Goal: Task Accomplishment & Management: Complete application form

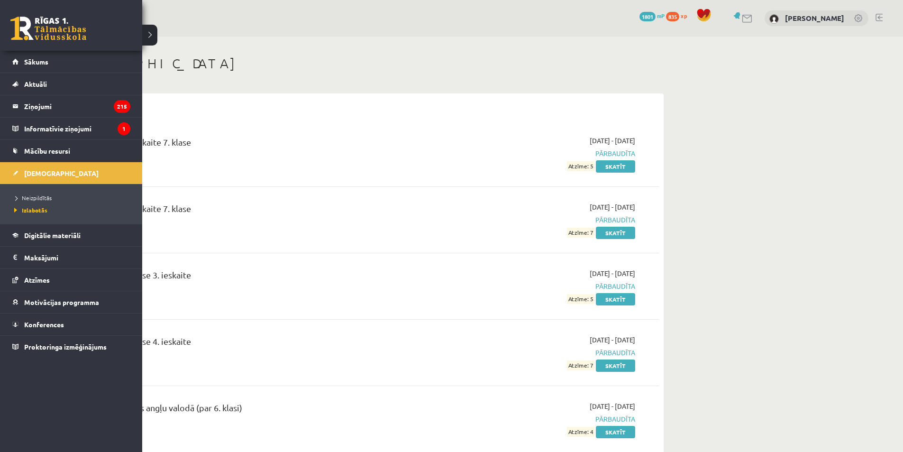
scroll to position [47, 0]
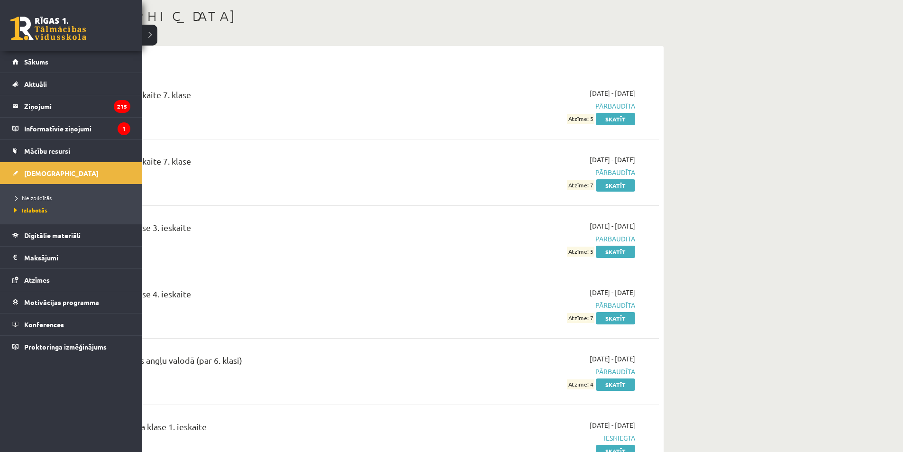
click at [48, 202] on li "Neizpildītās" at bounding box center [72, 198] width 121 height 12
click at [46, 200] on span "Neizpildītās" at bounding box center [34, 198] width 44 height 8
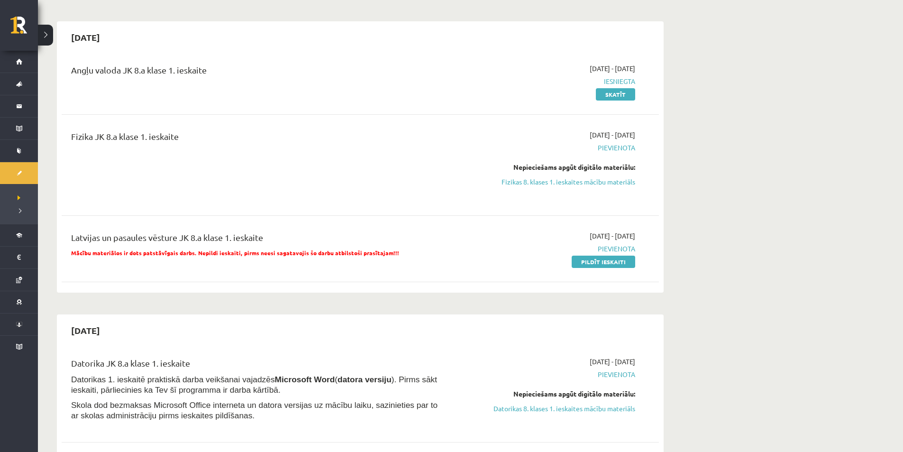
scroll to position [95, 0]
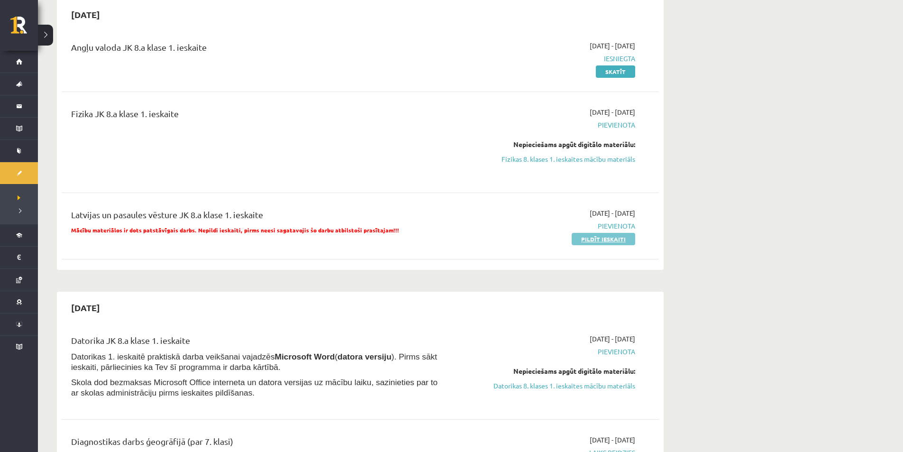
click at [608, 242] on link "Pildīt ieskaiti" at bounding box center [604, 239] width 64 height 12
click at [494, 49] on div "2025-10-06 - 2025-10-10 Iesniegta Skatīt" at bounding box center [545, 59] width 193 height 36
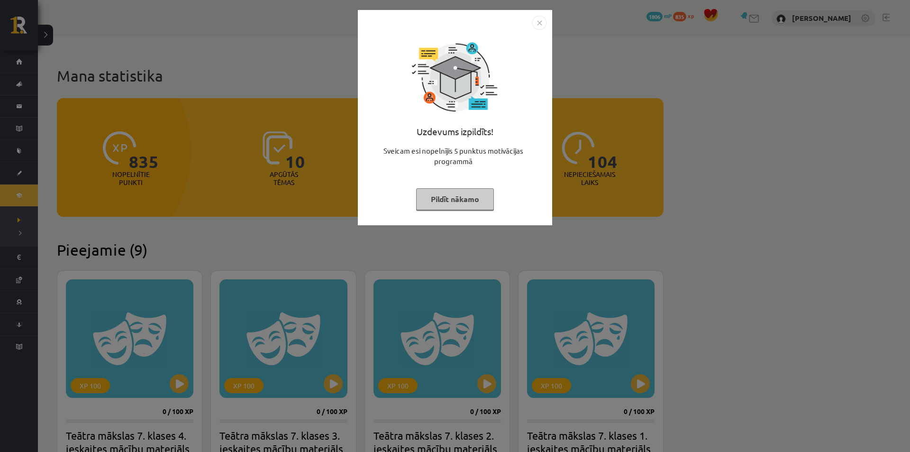
click at [458, 192] on button "Pildīt nākamo" at bounding box center [455, 199] width 78 height 22
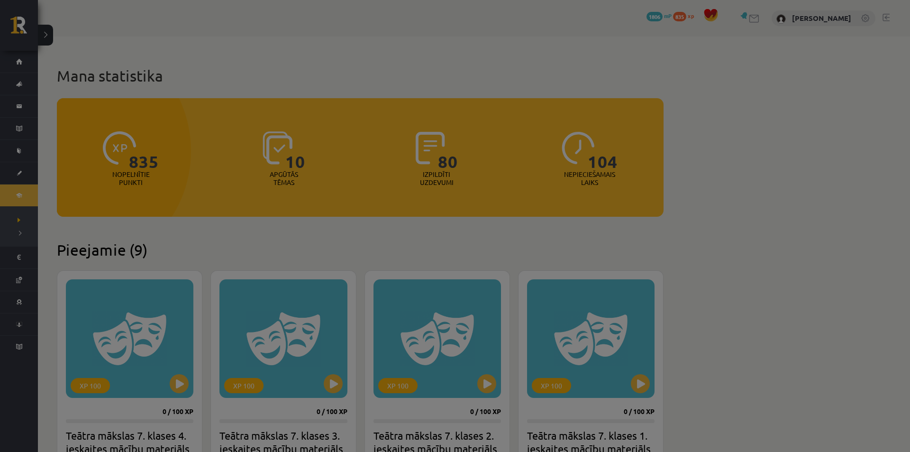
drag, startPoint x: 458, startPoint y: 192, endPoint x: 517, endPoint y: 174, distance: 61.4
click at [458, 186] on button "Pildīt nākamo" at bounding box center [455, 176] width 78 height 22
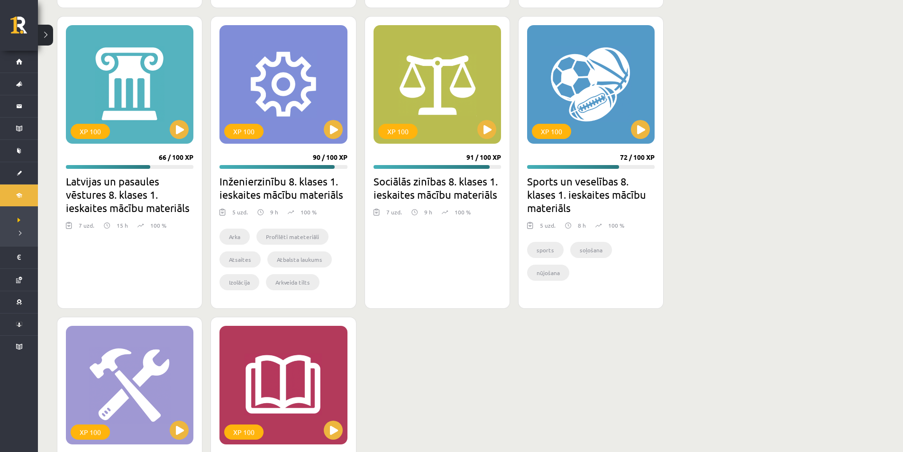
scroll to position [1341, 0]
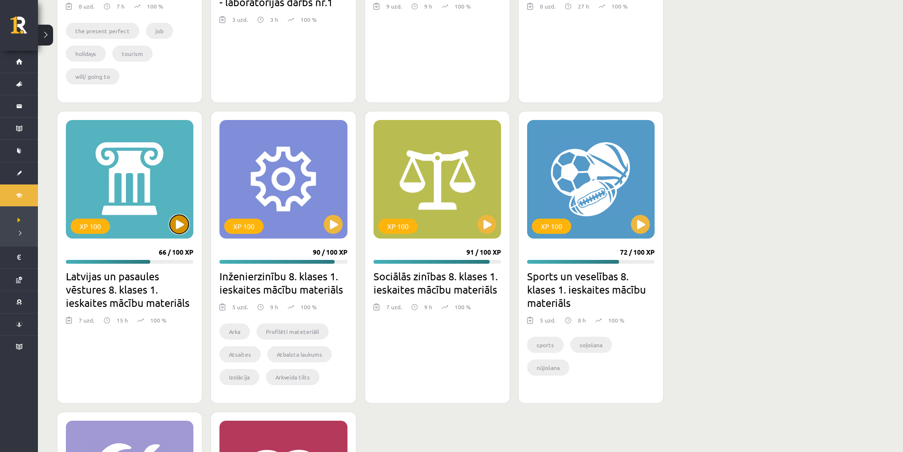
click at [172, 226] on button at bounding box center [179, 224] width 19 height 19
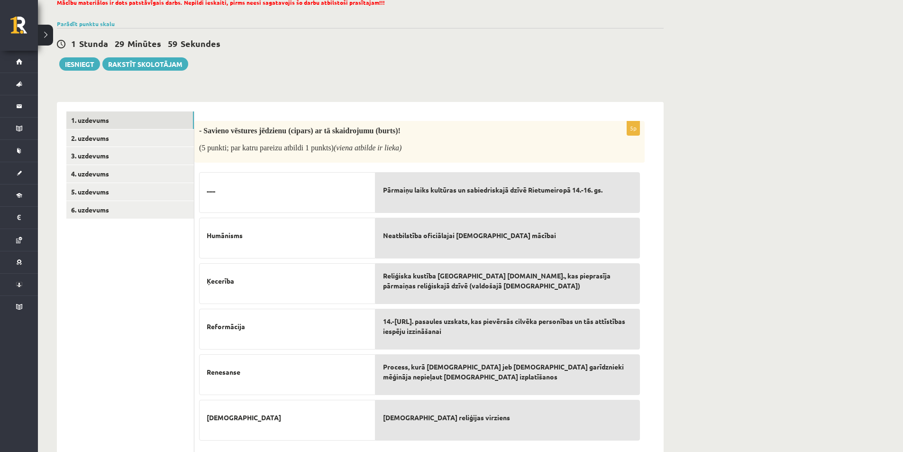
scroll to position [29, 0]
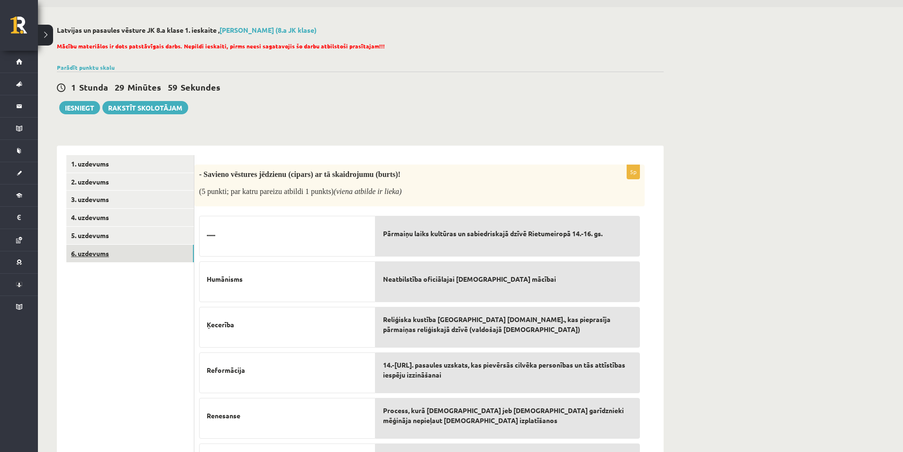
click at [140, 250] on link "6. uzdevums" at bounding box center [130, 254] width 128 height 18
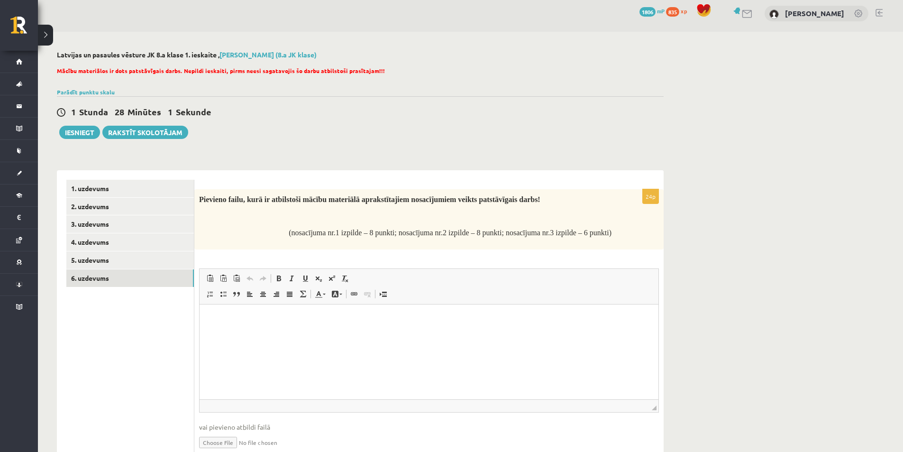
scroll to position [0, 0]
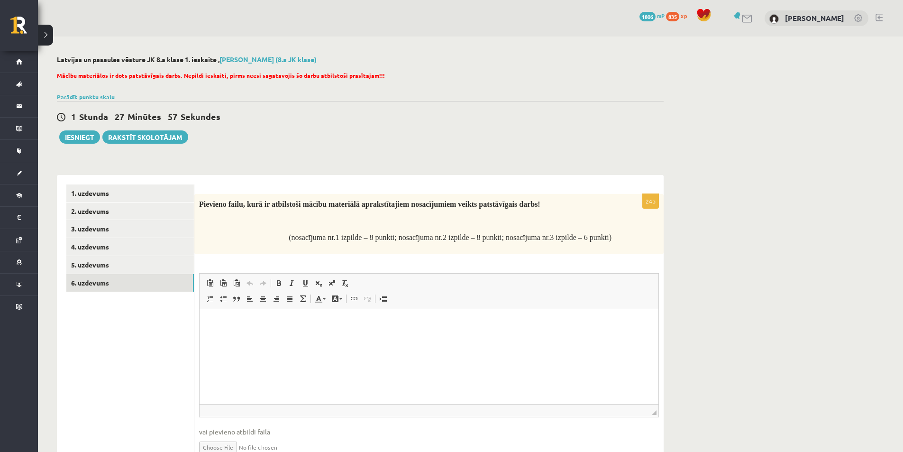
drag, startPoint x: 159, startPoint y: 61, endPoint x: 452, endPoint y: 119, distance: 298.6
click at [452, 119] on div "1 Stunda 27 Minūtes 57 Sekundes" at bounding box center [360, 117] width 607 height 12
click at [155, 198] on link "1. uzdevums" at bounding box center [130, 193] width 128 height 18
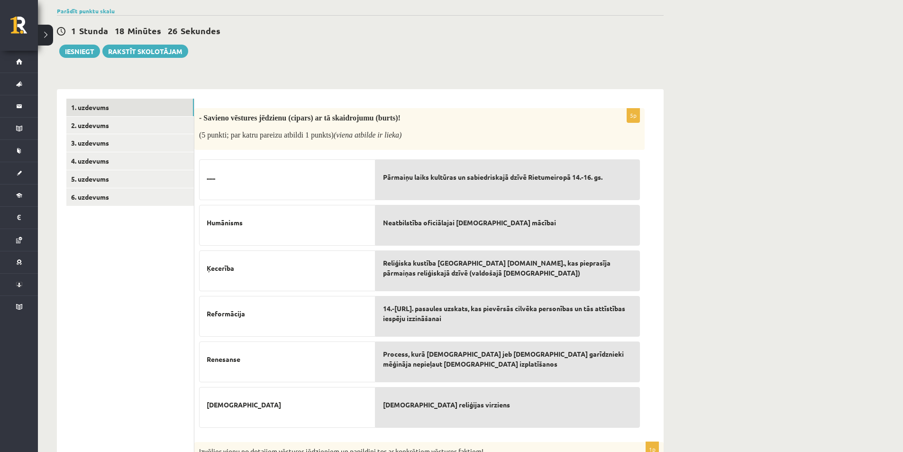
scroll to position [95, 0]
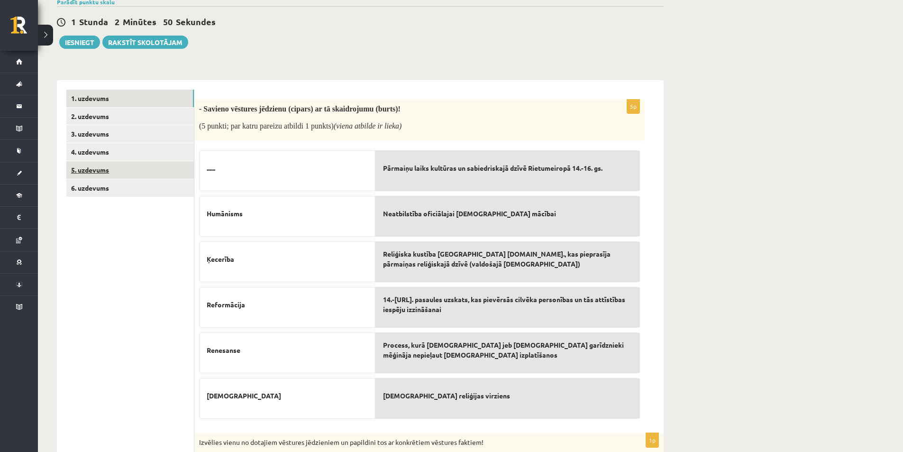
click at [156, 169] on link "5. uzdevums" at bounding box center [130, 170] width 128 height 18
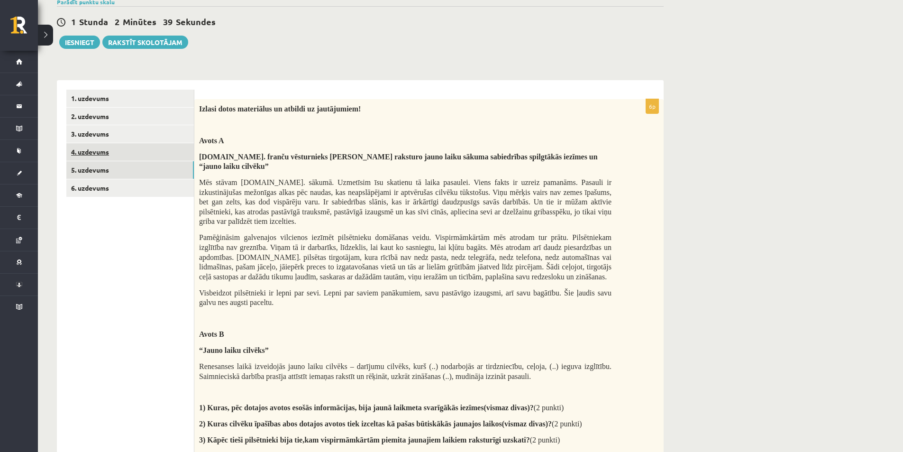
click at [143, 151] on link "4. uzdevums" at bounding box center [130, 152] width 128 height 18
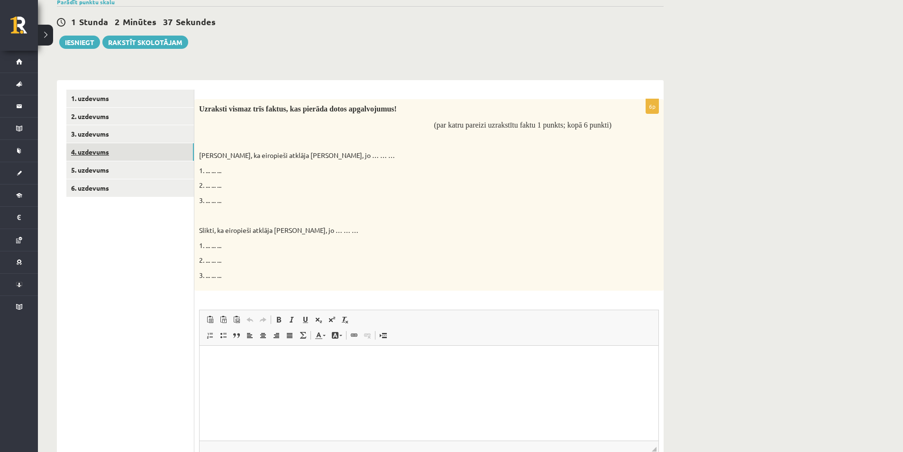
scroll to position [0, 0]
click at [152, 128] on link "3. uzdevums" at bounding box center [130, 134] width 128 height 18
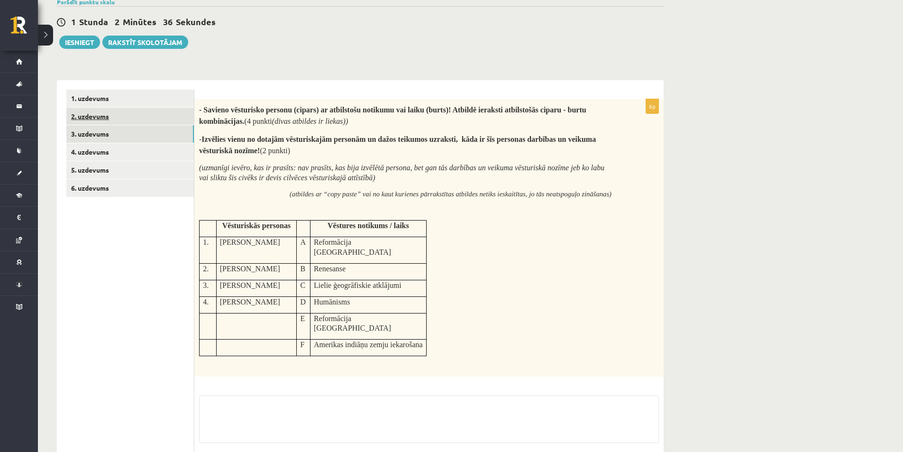
click at [135, 110] on link "2. uzdevums" at bounding box center [130, 117] width 128 height 18
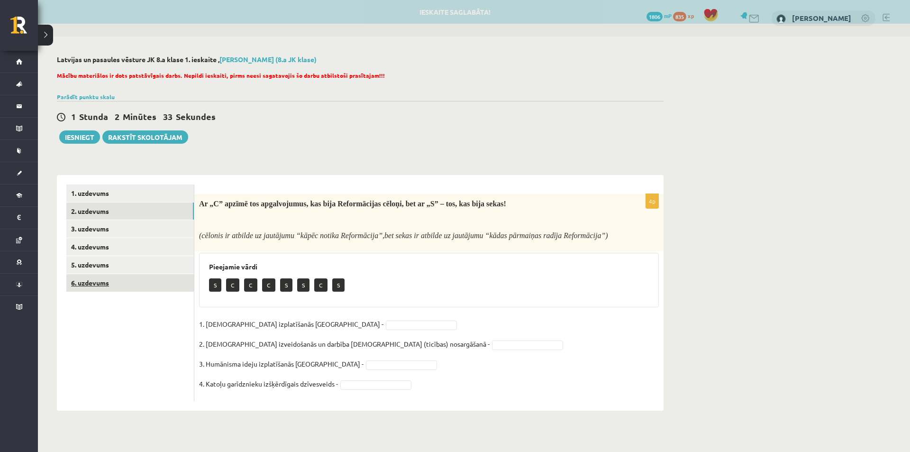
click at [146, 284] on link "6. uzdevums" at bounding box center [130, 283] width 128 height 18
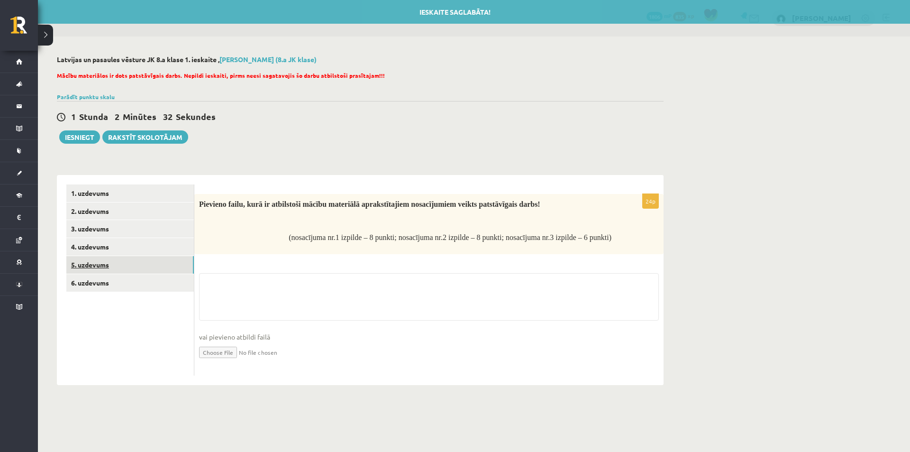
click at [144, 267] on link "5. uzdevums" at bounding box center [130, 265] width 128 height 18
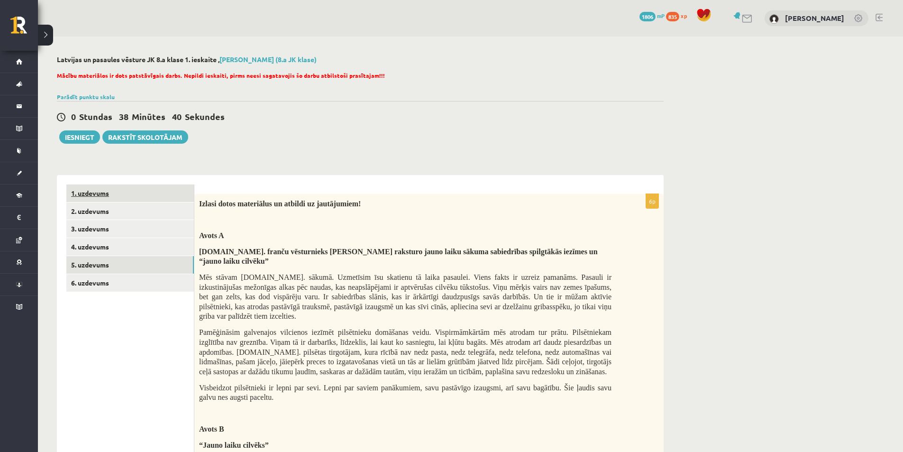
click at [158, 189] on link "1. uzdevums" at bounding box center [130, 193] width 128 height 18
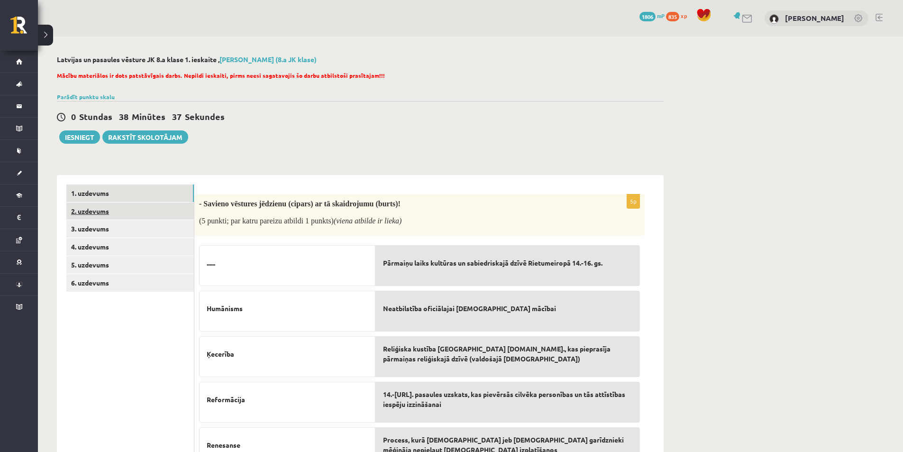
click at [171, 215] on link "2. uzdevums" at bounding box center [130, 211] width 128 height 18
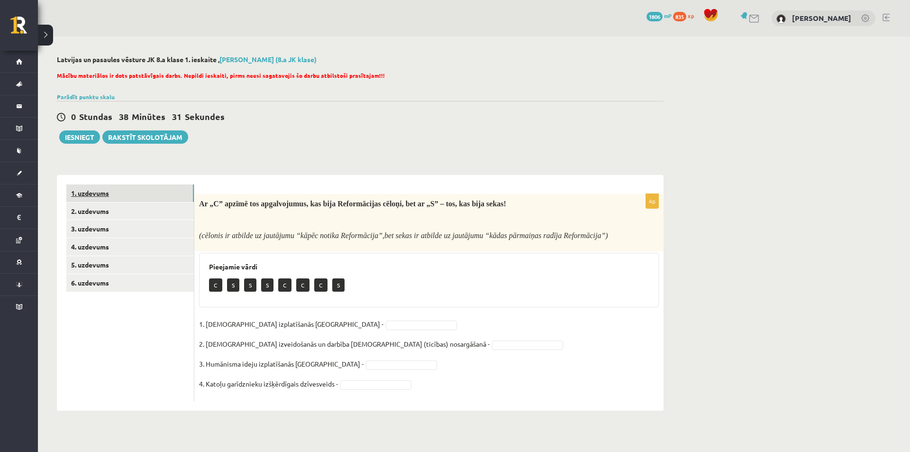
click at [161, 198] on link "1. uzdevums" at bounding box center [130, 193] width 128 height 18
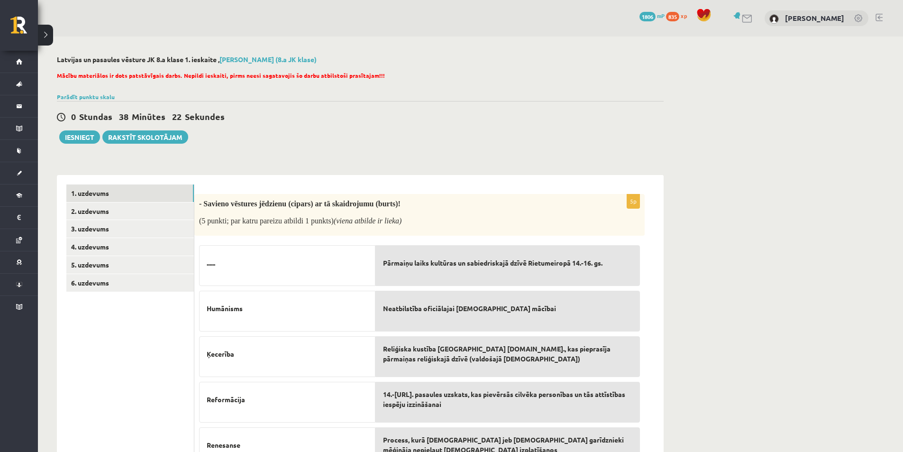
click at [274, 128] on div "0 Stundas 38 Minūtes 22 Sekundes Ieskaite saglabāta! Iesniegt Rakstīt skolotājam" at bounding box center [360, 122] width 607 height 43
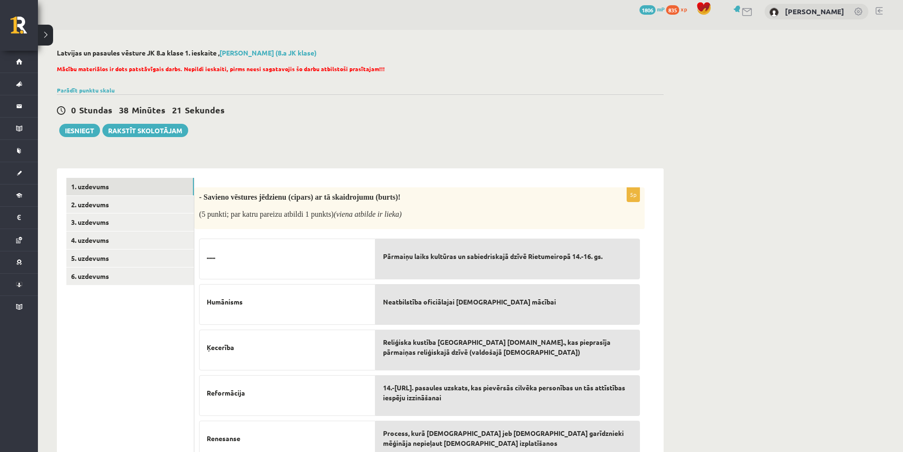
scroll to position [142, 0]
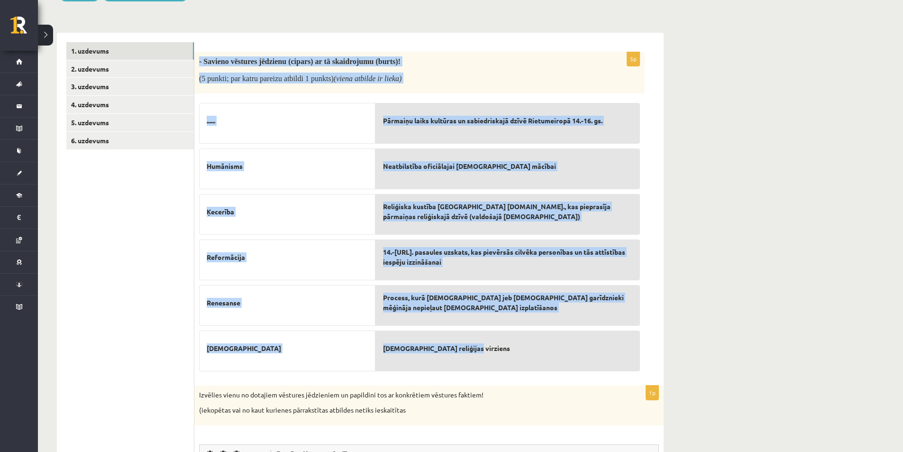
drag, startPoint x: 200, startPoint y: 61, endPoint x: 578, endPoint y: 360, distance: 482.0
click at [578, 360] on div "5p - Savieno vēstures jēdzienu (cipars) ar tā skaidrojumu (burts)! (5 punkti; p…" at bounding box center [419, 214] width 450 height 325
click at [578, 360] on div "Kristīgās reliģijas virziens" at bounding box center [507, 350] width 265 height 41
drag, startPoint x: 195, startPoint y: 58, endPoint x: 525, endPoint y: 348, distance: 439.1
click at [525, 348] on div "5p - Savieno vēstures jēdzienu (cipars) ar tā skaidrojumu (burts)! (5 punkti; p…" at bounding box center [419, 214] width 450 height 325
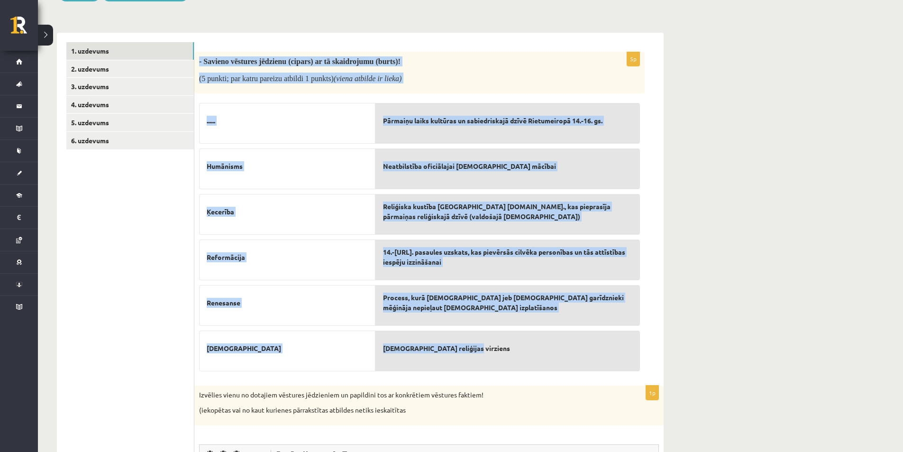
copy div "- Savieno vēstures jēdzienu (cipars) ar tā skaidrojumu (burts)! (5 punkti; par …"
click at [111, 101] on link "4. uzdevums" at bounding box center [130, 105] width 128 height 18
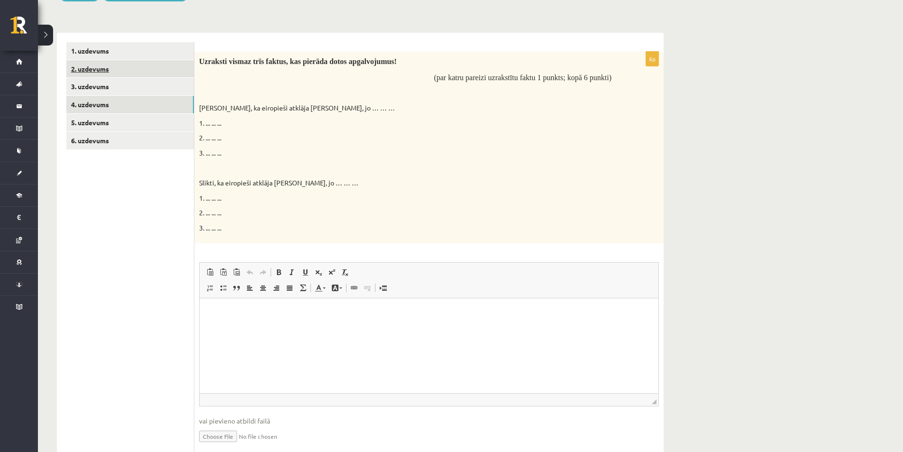
click at [108, 77] on link "2. uzdevums" at bounding box center [130, 69] width 128 height 18
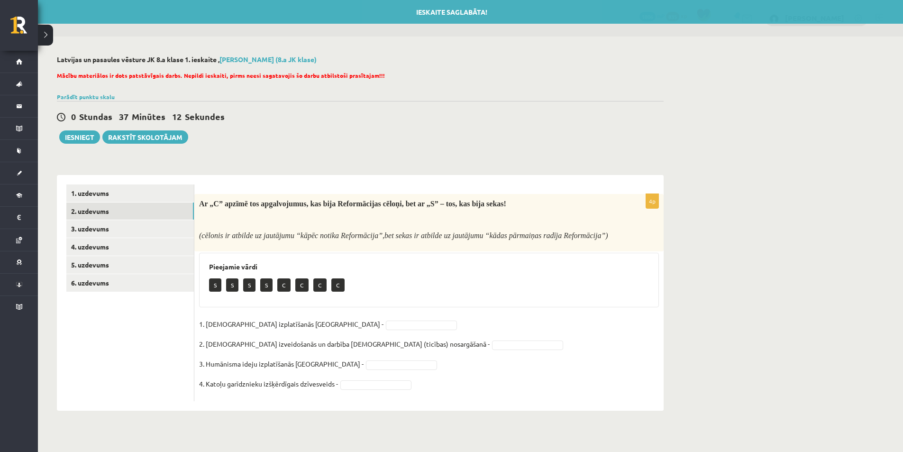
scroll to position [0, 0]
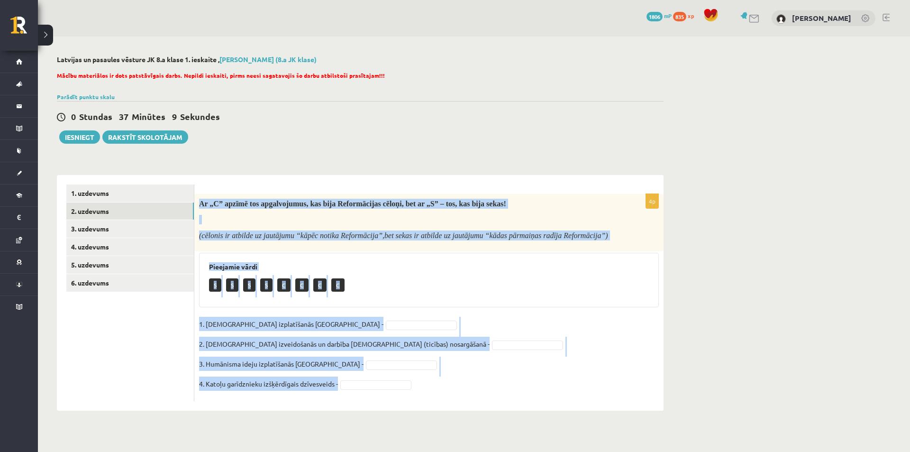
drag, startPoint x: 197, startPoint y: 203, endPoint x: 449, endPoint y: 408, distance: 324.8
click at [449, 408] on div "4p Ar „C” apzīmē tos apgalvojumus, kas bija Reformācijas cēloņi, bet ar „S” – t…" at bounding box center [428, 293] width 469 height 236
copy div "Ar „C” apzīmē tos apgalvojumus, kas bija Reformācijas cēloņi, bet ar „S” – tos,…"
click at [128, 255] on link "4. uzdevums" at bounding box center [130, 247] width 128 height 18
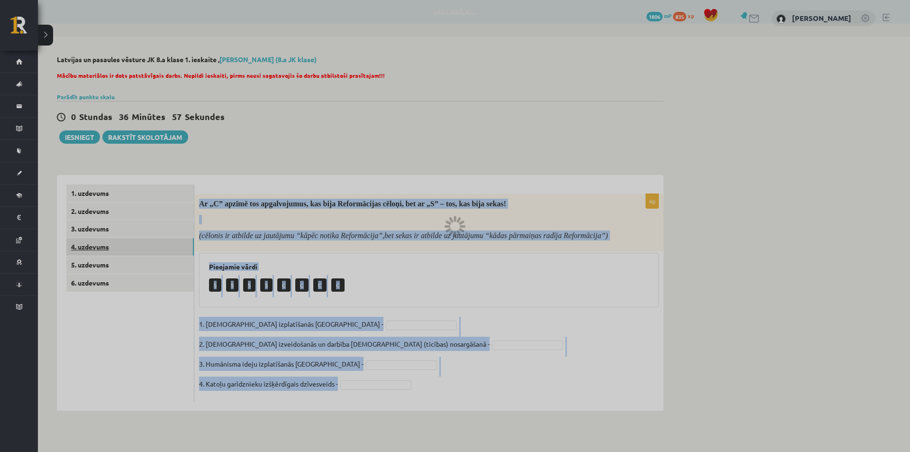
click at [128, 255] on div at bounding box center [455, 226] width 910 height 452
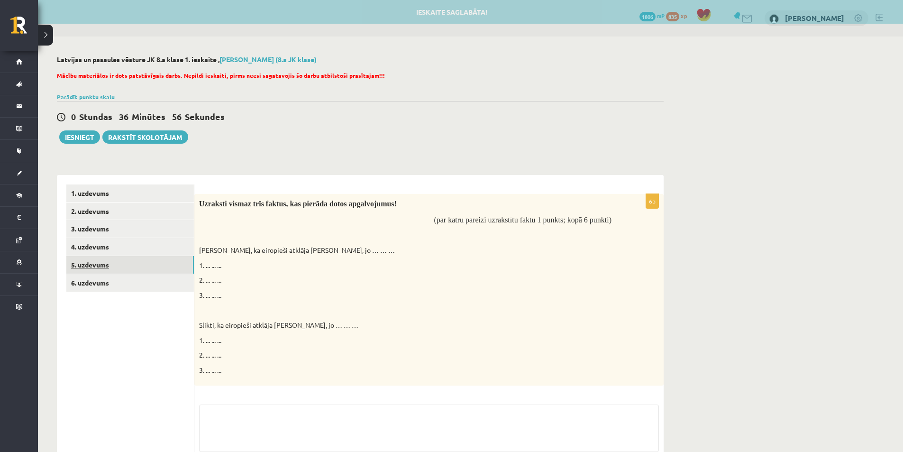
click at [108, 261] on link "5. uzdevums" at bounding box center [130, 265] width 128 height 18
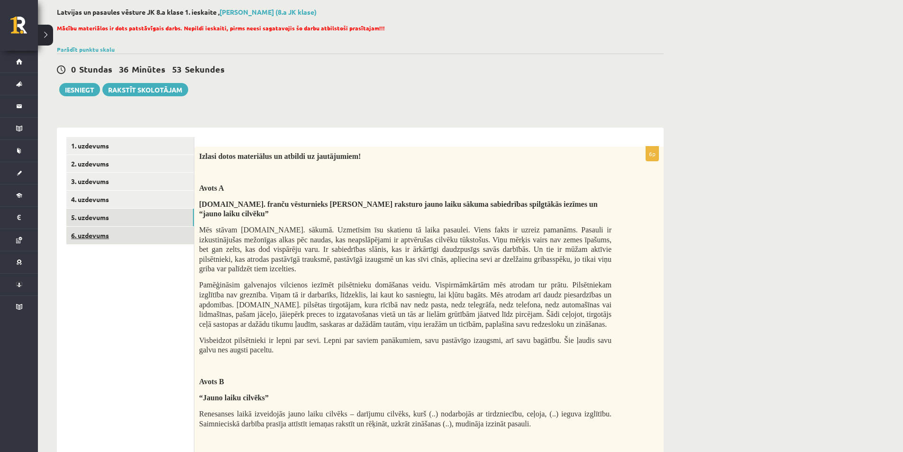
click at [123, 234] on link "6. uzdevums" at bounding box center [130, 236] width 128 height 18
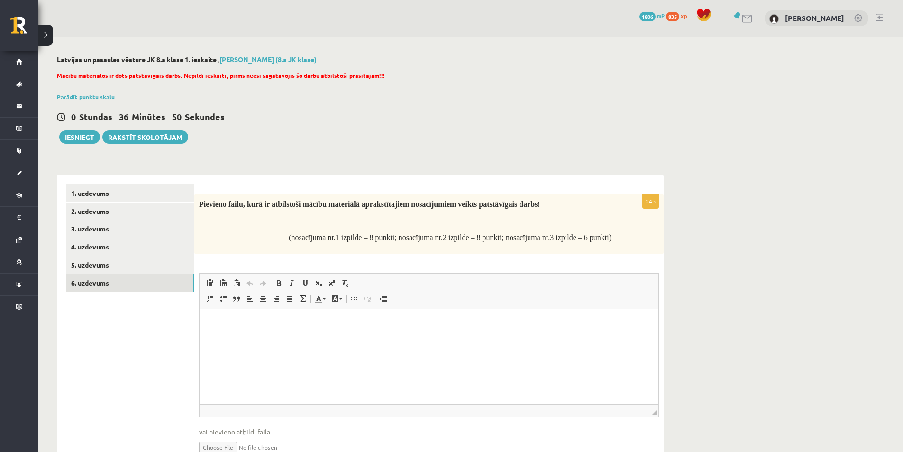
scroll to position [48, 0]
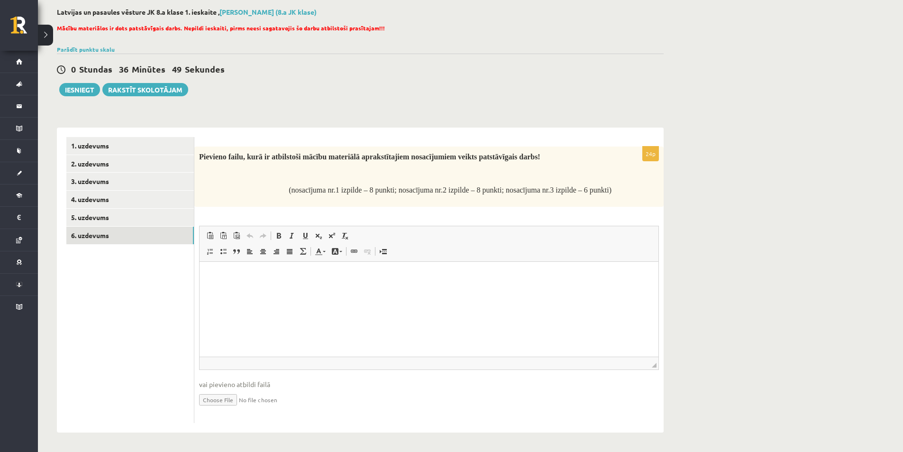
click at [229, 398] on input "file" at bounding box center [429, 398] width 460 height 19
type input "**********"
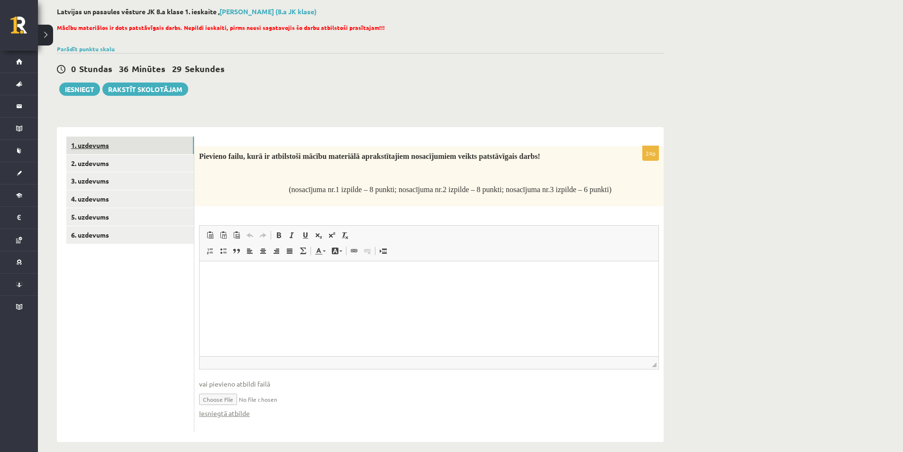
click at [137, 147] on link "1. uzdevums" at bounding box center [130, 146] width 128 height 18
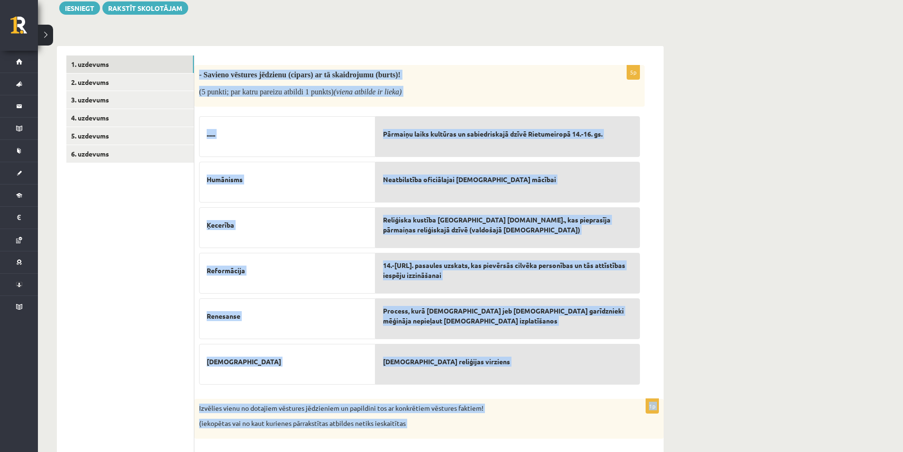
scroll to position [175, 0]
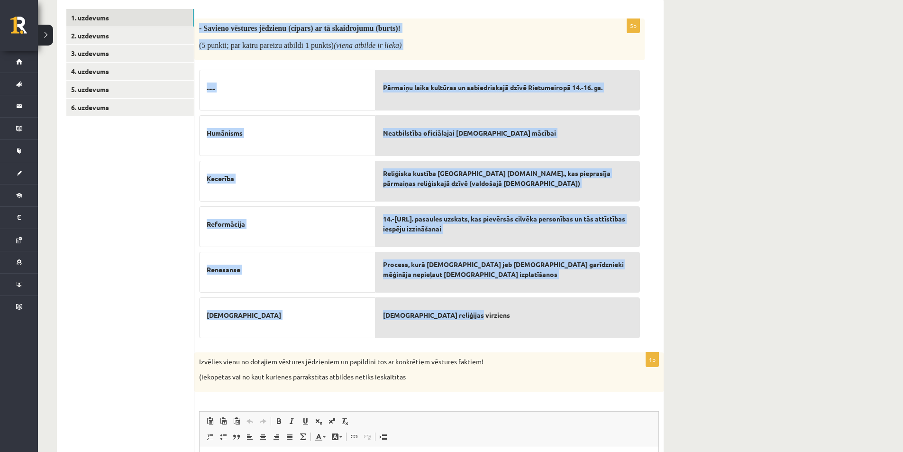
drag, startPoint x: 197, startPoint y: 147, endPoint x: 487, endPoint y: 309, distance: 332.2
click at [487, 309] on div "5p - Savieno vēstures jēdzienu (cipars) ar tā skaidrojumu (burts)! (5 punkti; p…" at bounding box center [419, 180] width 450 height 325
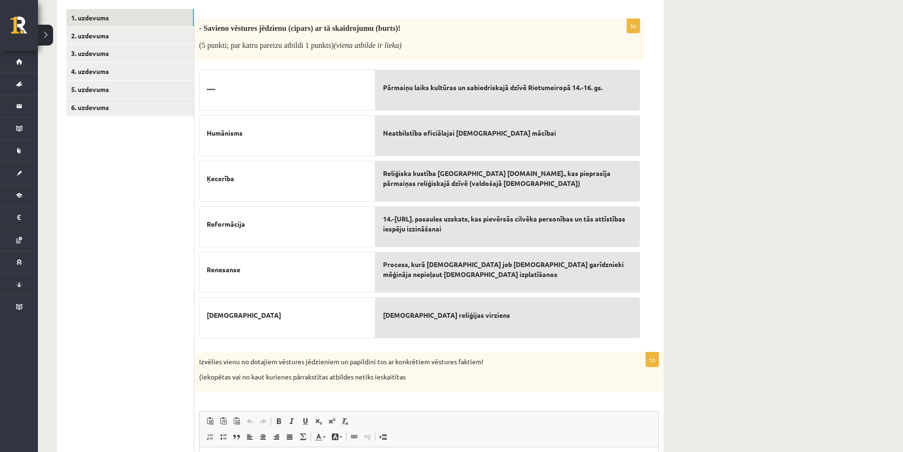
click at [487, 309] on p "Kristīgās reliģijas virziens" at bounding box center [507, 315] width 249 height 20
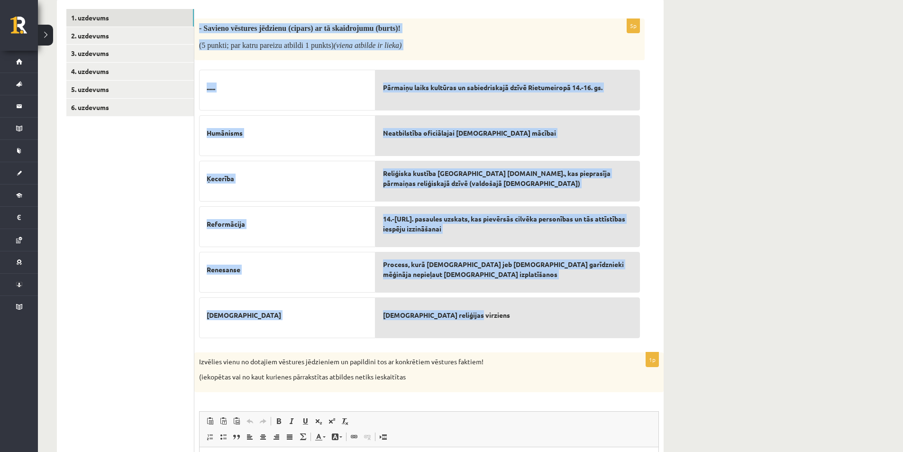
drag, startPoint x: 196, startPoint y: 24, endPoint x: 545, endPoint y: 315, distance: 454.8
click at [545, 315] on div "5p - Savieno vēstures jēdzienu (cipars) ar tā skaidrojumu (burts)! (5 punkti; p…" at bounding box center [419, 180] width 450 height 325
copy div "- Savieno vēstures jēdzienu (cipars) ar tā skaidrojumu (burts)! (5 punkti; par …"
click at [127, 54] on link "3. uzdevums" at bounding box center [130, 54] width 128 height 18
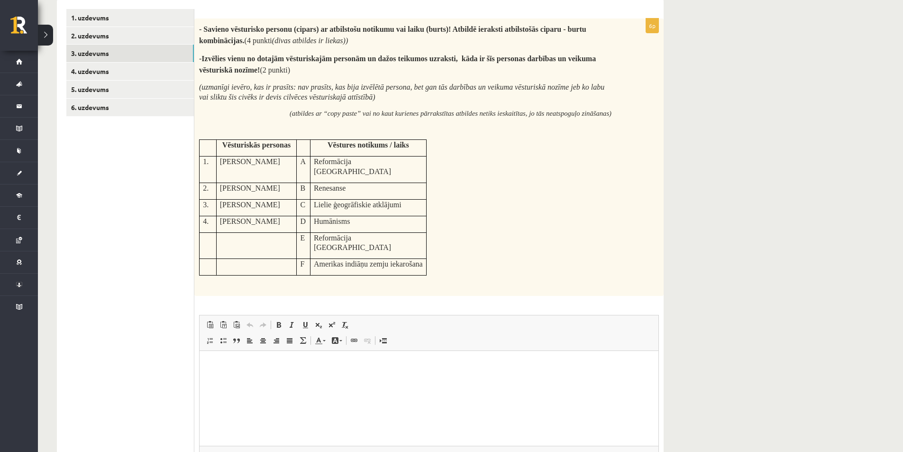
scroll to position [0, 0]
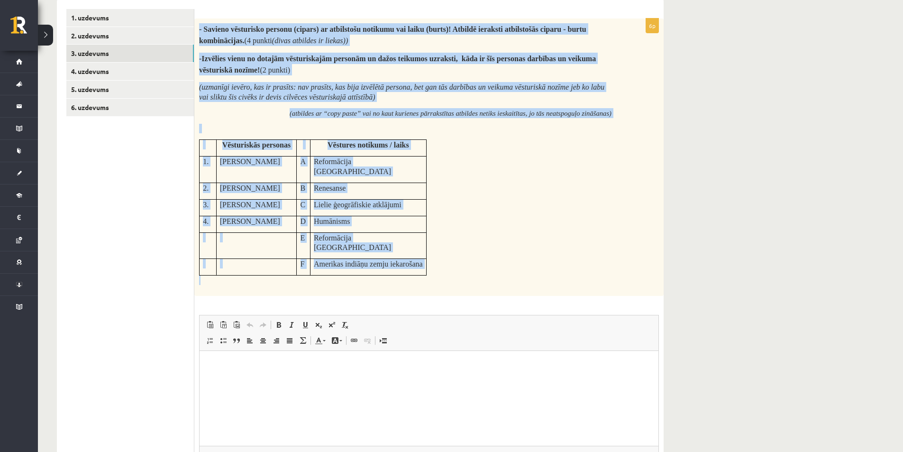
drag, startPoint x: 197, startPoint y: 26, endPoint x: 410, endPoint y: 267, distance: 321.8
click at [410, 267] on div "- Savieno vēsturisko personu (cipars) ar atbilstošu notikumu vai laiku (burts)!…" at bounding box center [428, 156] width 469 height 277
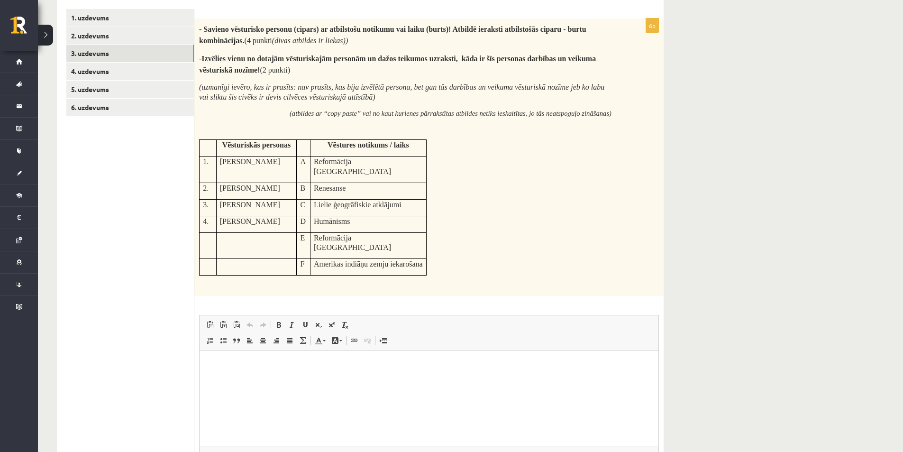
drag, startPoint x: 194, startPoint y: 26, endPoint x: 446, endPoint y: 245, distance: 333.8
click at [446, 245] on div "**********" at bounding box center [360, 261] width 607 height 522
click at [409, 169] on td "Reformācija Livonijā" at bounding box center [368, 169] width 116 height 27
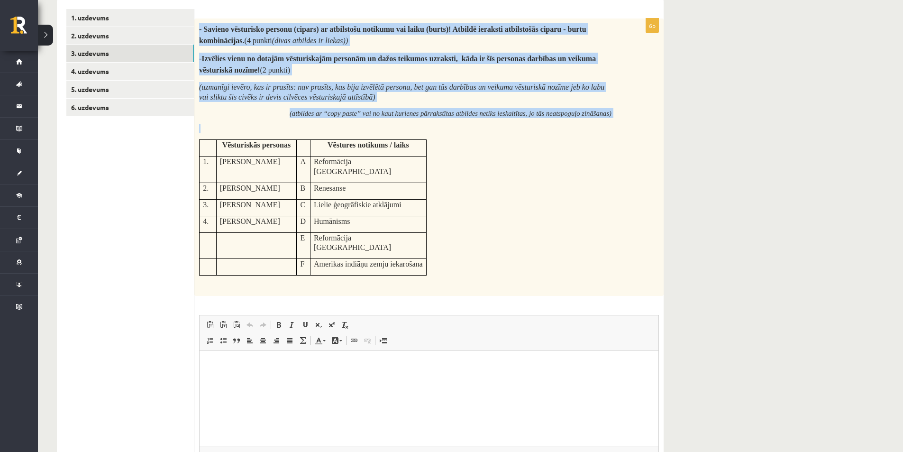
copy div "- Savieno vēsturisko personu (cipars) ar atbilstošu notikumu vai laiku (burts)!…"
drag, startPoint x: 200, startPoint y: 29, endPoint x: 433, endPoint y: 246, distance: 318.7
click at [433, 246] on div "- Savieno vēsturisko personu (cipars) ar atbilstošu notikumu vai laiku (burts)!…" at bounding box center [428, 156] width 469 height 277
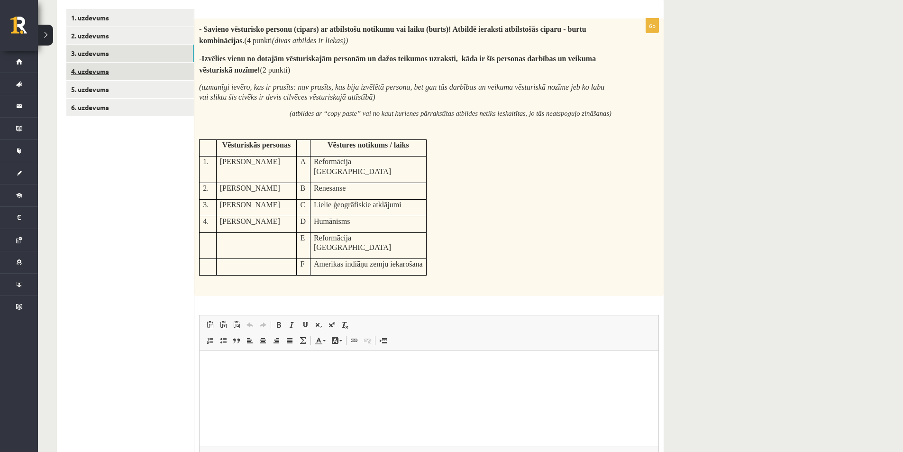
click at [116, 64] on link "4. uzdevums" at bounding box center [130, 72] width 128 height 18
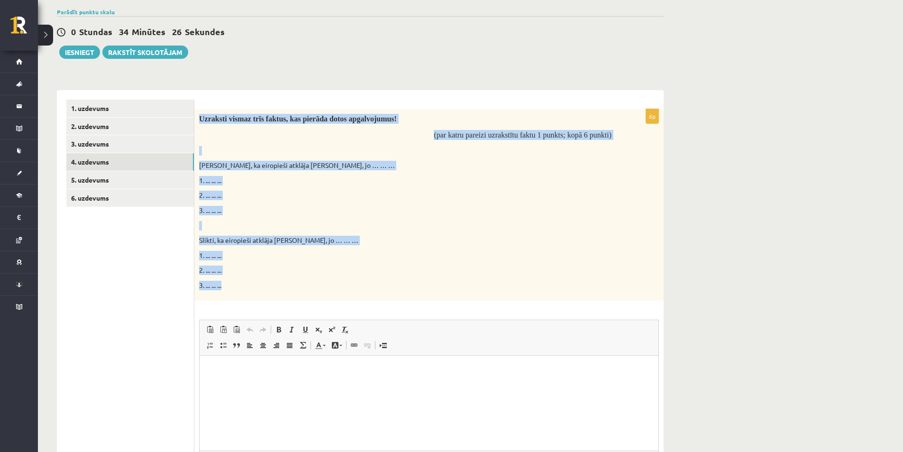
drag, startPoint x: 197, startPoint y: 117, endPoint x: 343, endPoint y: 292, distance: 227.9
click at [343, 292] on div "Uzraksti vismaz trīs faktus, kas pierāda dotos apgalvojumus! (par katru pareizi…" at bounding box center [428, 205] width 469 height 192
copy div "Uzraksti vismaz trīs faktus, kas pierāda dotos apgalvojumus! (par katru pareizi…"
click at [104, 182] on link "5. uzdevums" at bounding box center [130, 180] width 128 height 18
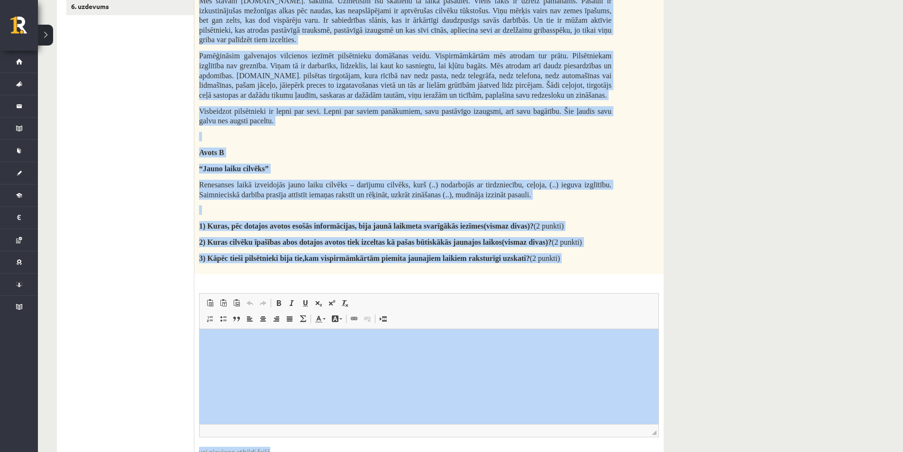
scroll to position [304, 0]
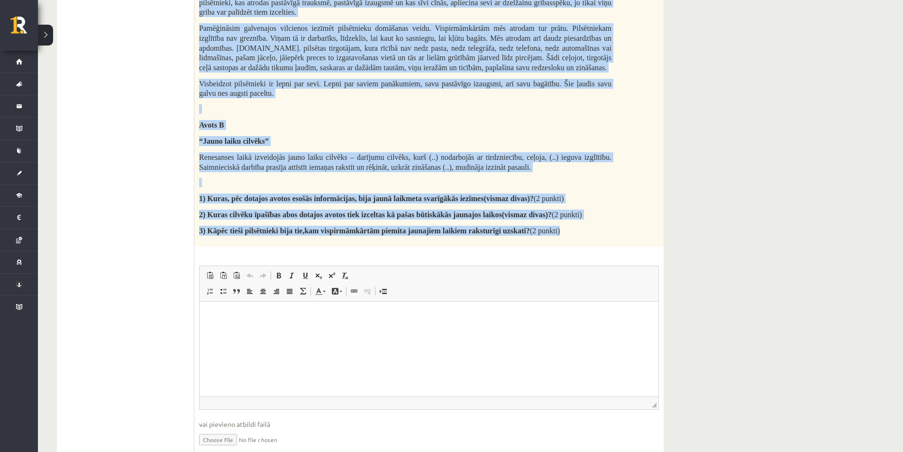
drag, startPoint x: 198, startPoint y: 117, endPoint x: 570, endPoint y: 242, distance: 393.3
click at [570, 242] on div "Izlasi dotos materiālus un atbildi uz jautājumiem! Avots A 20.gs. franču vēstur…" at bounding box center [428, 68] width 469 height 357
copy div "Izlasi dotos materiālus un atbildi uz jautājumiem! Avots A 20.gs. franču vēstur…"
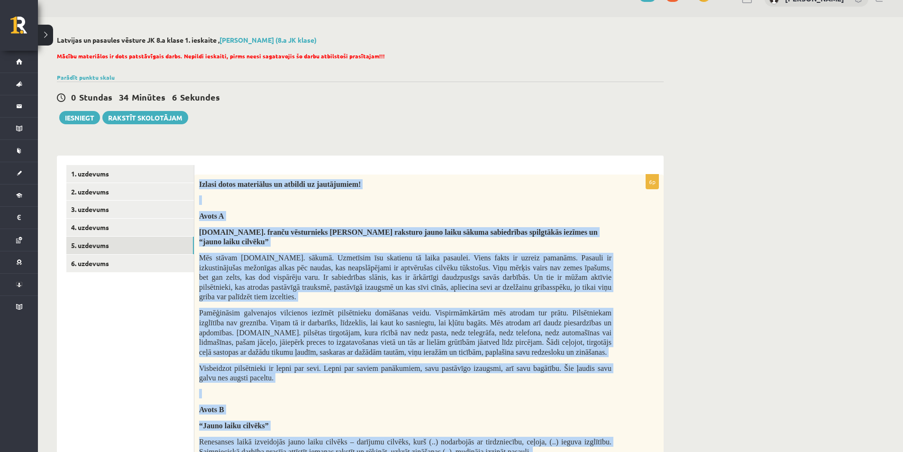
scroll to position [209, 0]
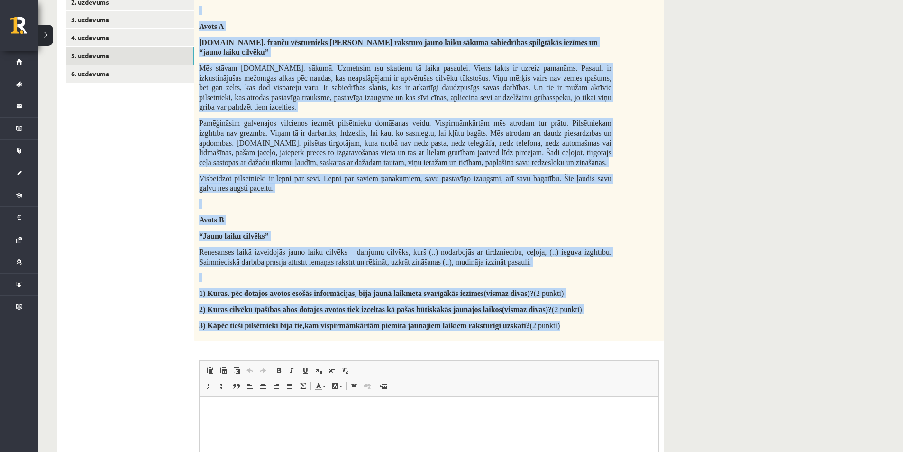
copy div "Izlasi dotos materiālus un atbildi uz jautājumiem! Avots A 20.gs. franču vēstur…"
click at [103, 71] on link "6. uzdevums" at bounding box center [130, 74] width 128 height 18
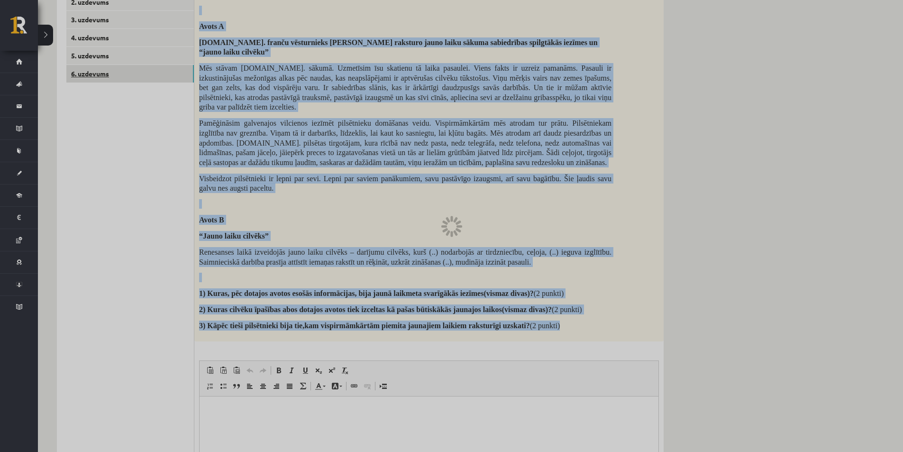
click at [103, 71] on div at bounding box center [451, 226] width 903 height 452
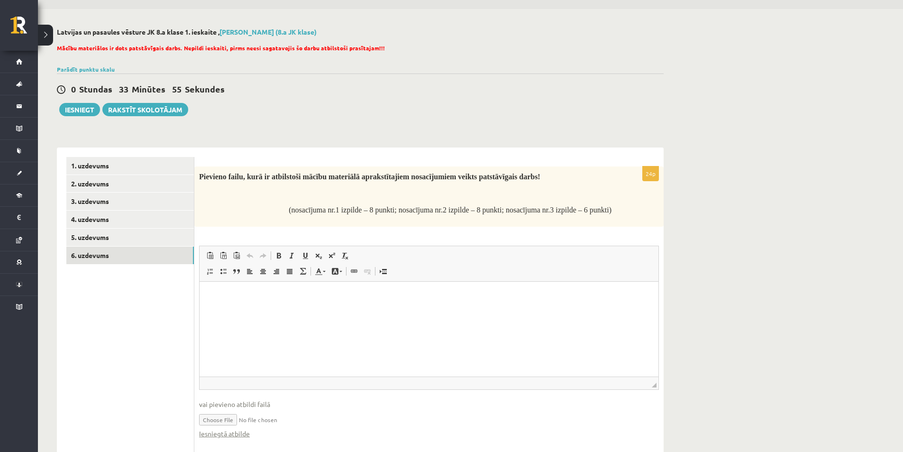
scroll to position [58, 0]
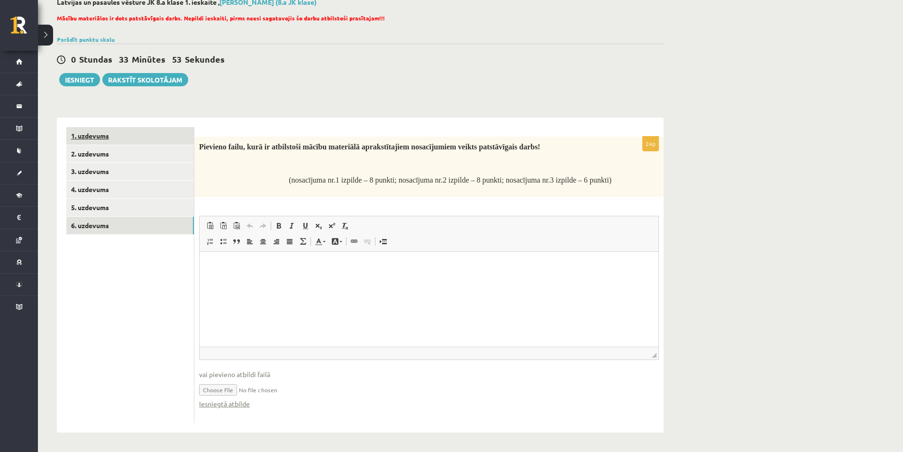
click at [100, 138] on link "1. uzdevums" at bounding box center [130, 136] width 128 height 18
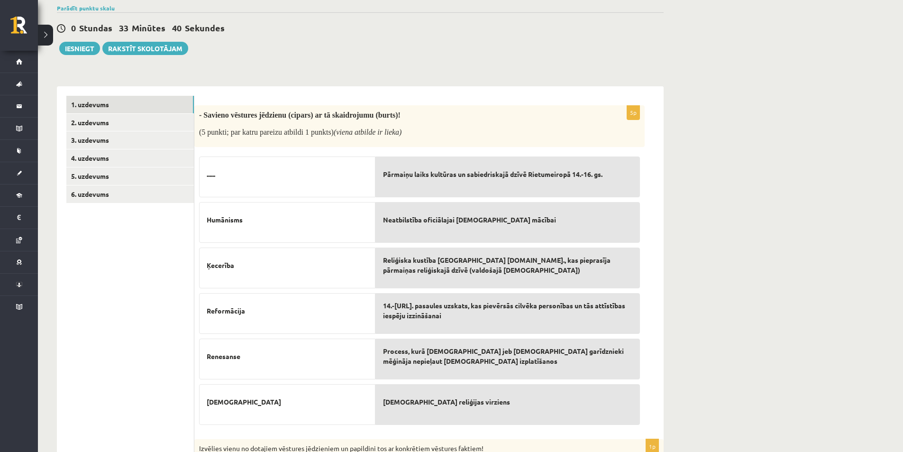
scroll to position [105, 0]
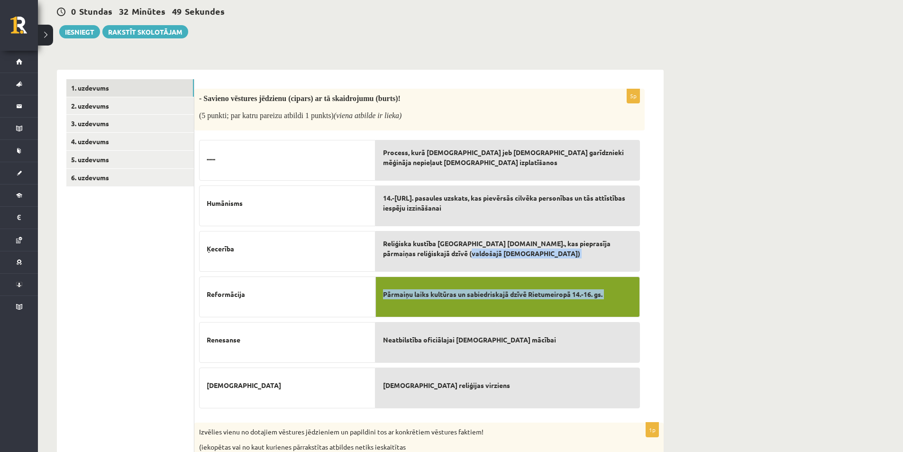
click at [449, 268] on div "Process, kurā Katoļu Baznīca jeb katoļu garīdznieki mēģināja nepieļaut protesta…" at bounding box center [507, 271] width 265 height 273
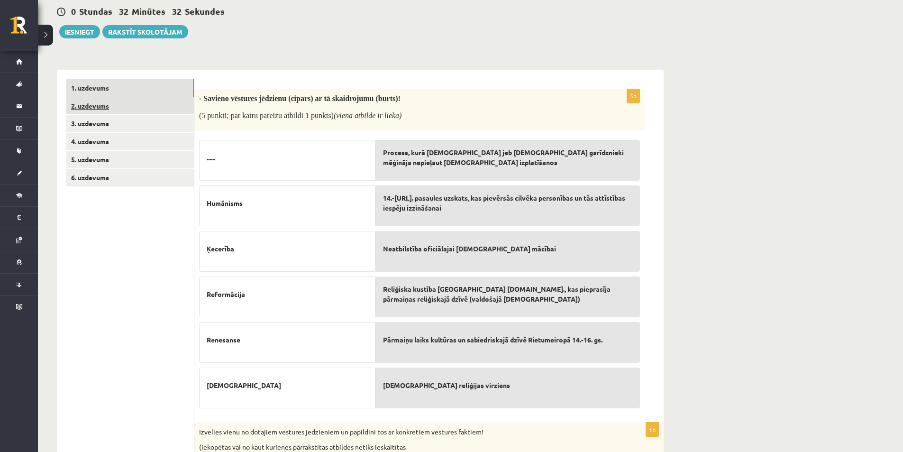
click at [144, 98] on link "2. uzdevums" at bounding box center [130, 106] width 128 height 18
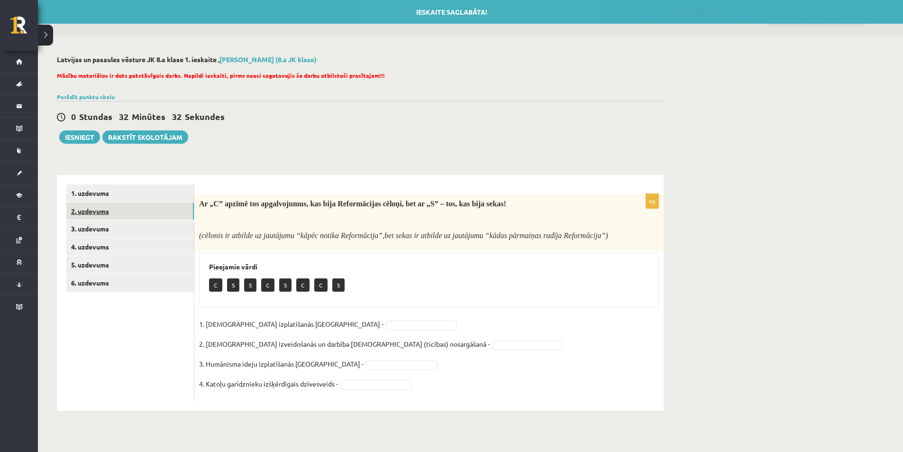
scroll to position [0, 0]
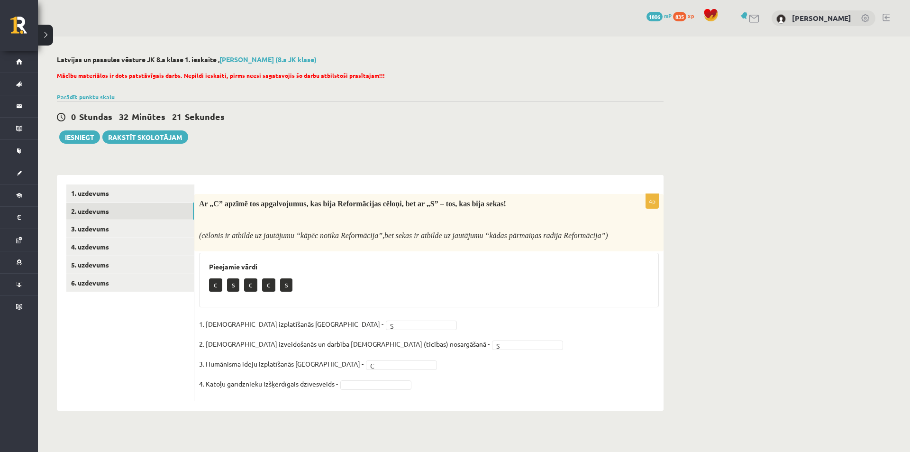
click at [370, 377] on fieldset "1. Protestantisma izplatīšanās Eiropā - S * 2. Jezuītu ordeņa izveidošanās un d…" at bounding box center [429, 357] width 460 height 80
drag, startPoint x: 362, startPoint y: 338, endPoint x: 339, endPoint y: 321, distance: 27.9
click at [151, 235] on link "3. uzdevums" at bounding box center [130, 229] width 128 height 18
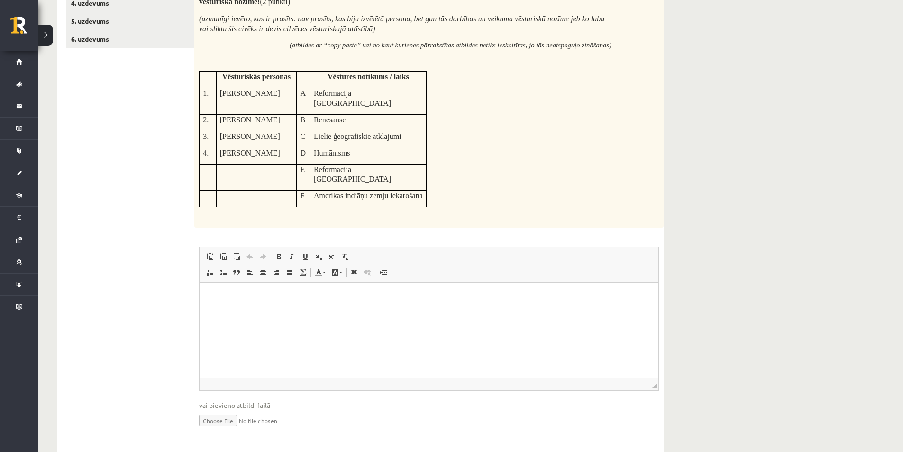
scroll to position [196, 0]
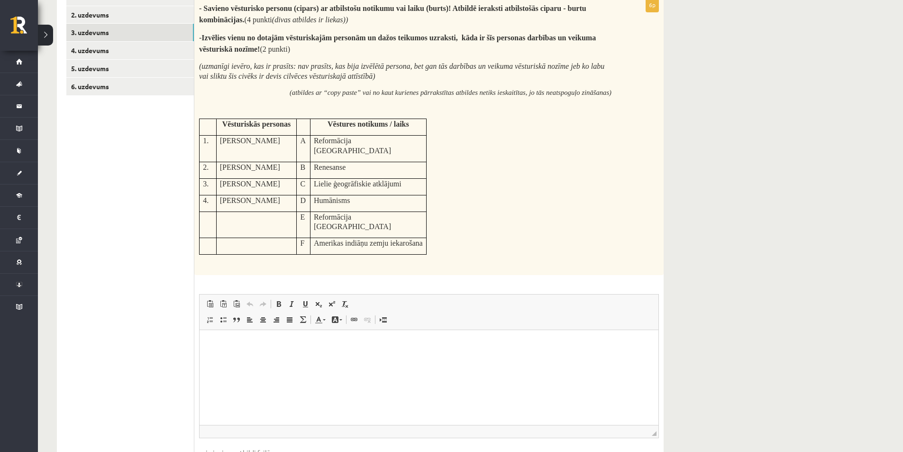
click at [381, 358] on html at bounding box center [429, 344] width 459 height 29
click at [215, 352] on p "**********" at bounding box center [429, 363] width 440 height 49
click at [224, 363] on p "**********" at bounding box center [429, 363] width 440 height 49
click at [222, 374] on p "**********" at bounding box center [429, 363] width 440 height 49
click at [232, 362] on p "**********" at bounding box center [429, 363] width 440 height 49
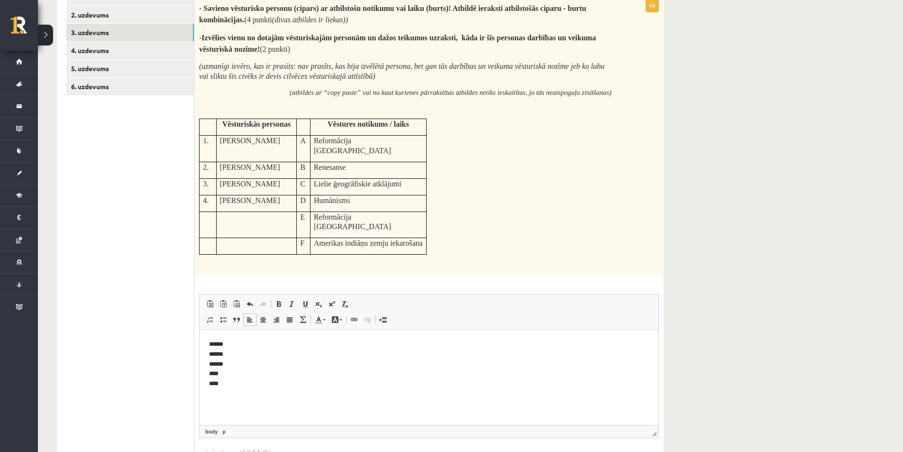
click at [237, 373] on p "****** ****** ****** **** ****" at bounding box center [429, 363] width 440 height 49
click at [233, 386] on p "****** ****** ****** ****** ****" at bounding box center [429, 363] width 440 height 49
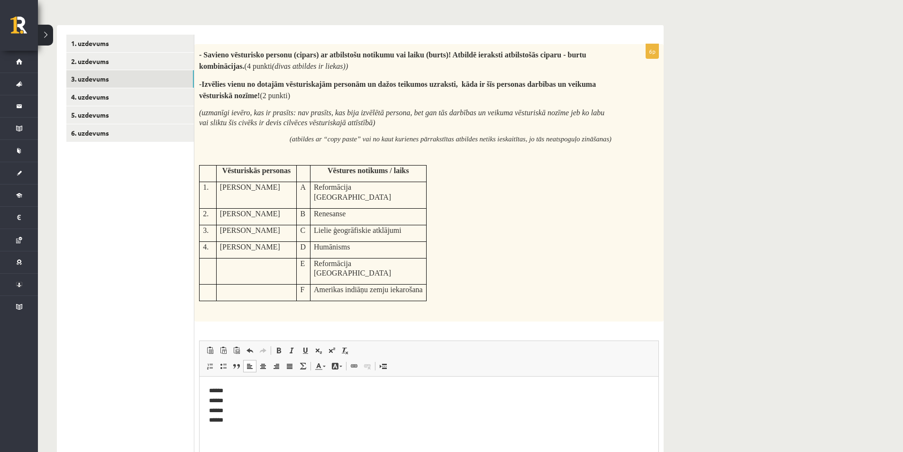
scroll to position [149, 0]
click at [122, 101] on link "4. uzdevums" at bounding box center [130, 98] width 128 height 18
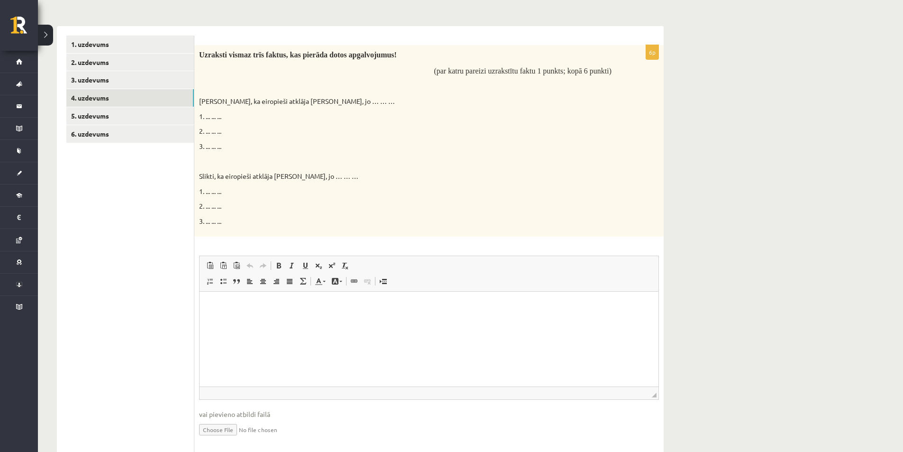
scroll to position [0, 0]
click at [135, 85] on link "3. uzdevums" at bounding box center [130, 80] width 128 height 18
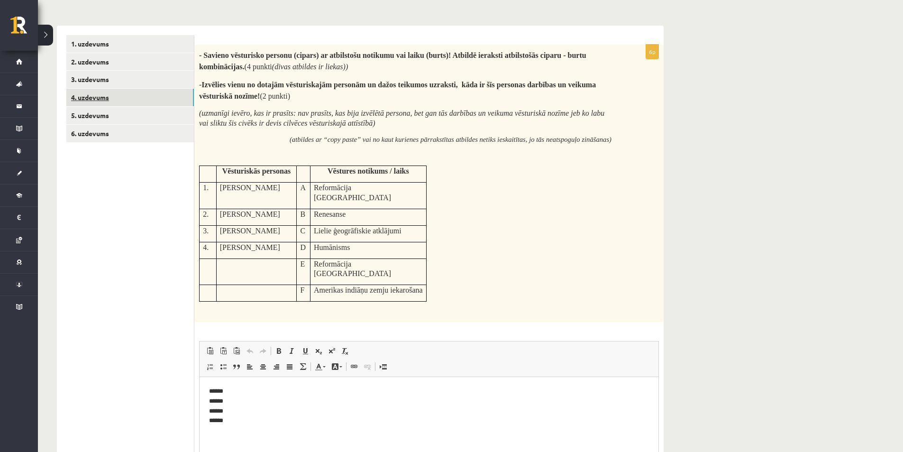
click at [110, 97] on link "4. uzdevums" at bounding box center [130, 98] width 128 height 18
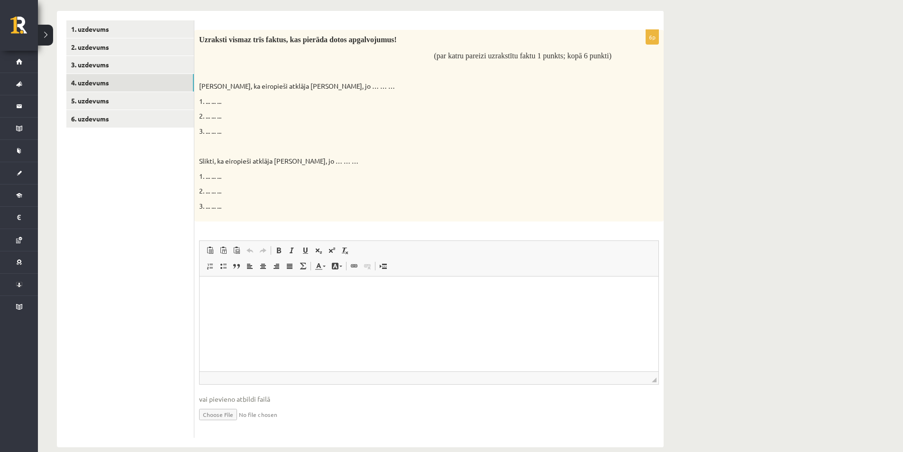
scroll to position [179, 0]
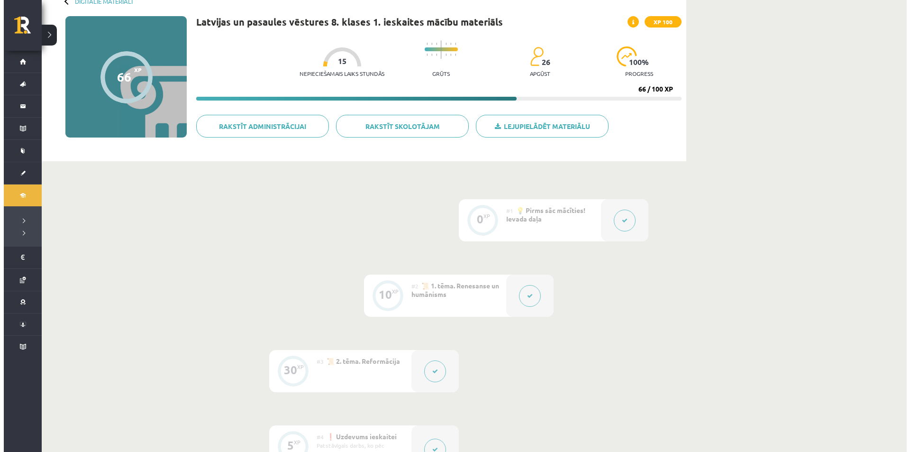
scroll to position [237, 0]
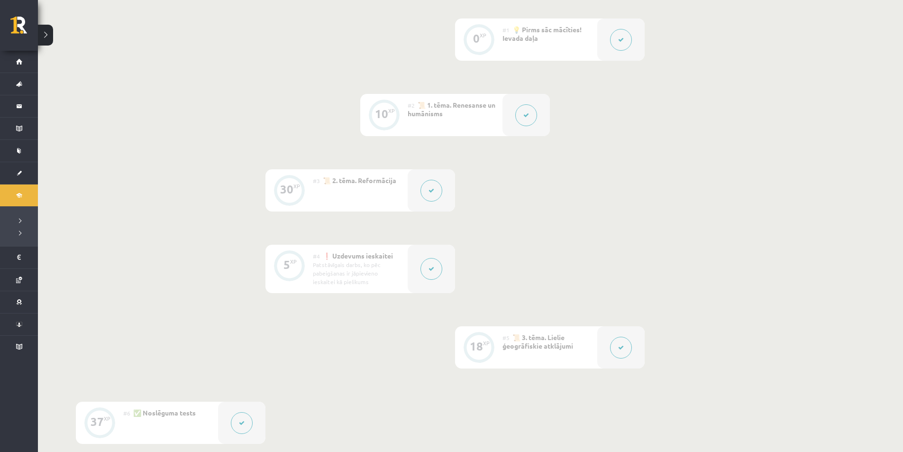
click at [440, 269] on button at bounding box center [432, 269] width 22 height 22
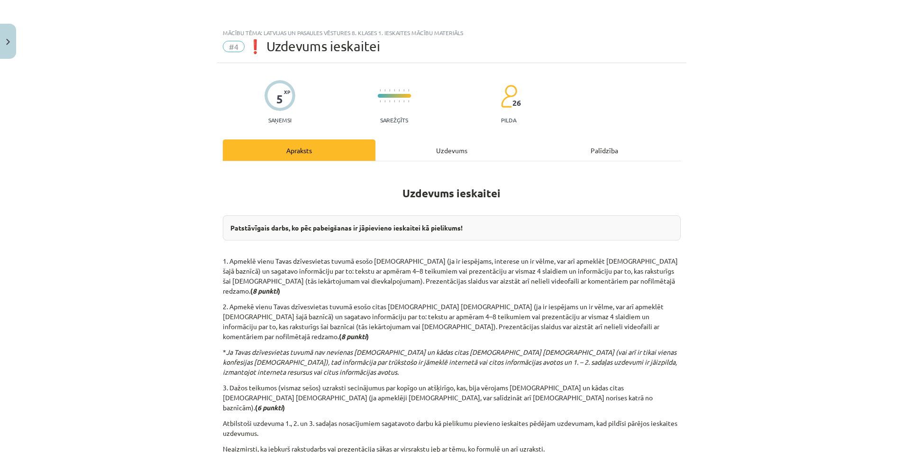
click at [440, 269] on div "Mācību tēma: Latvijas un pasaules vēstures 8. klases 1. ieskaites mācību materi…" at bounding box center [451, 226] width 903 height 452
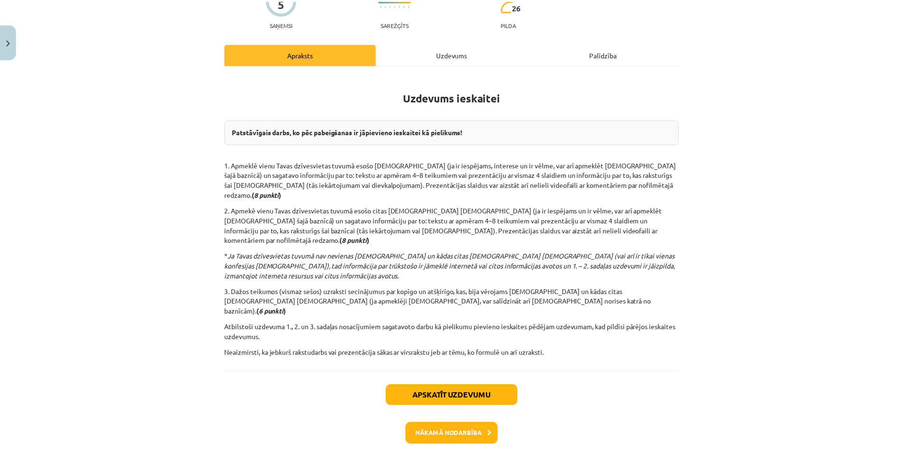
scroll to position [112, 0]
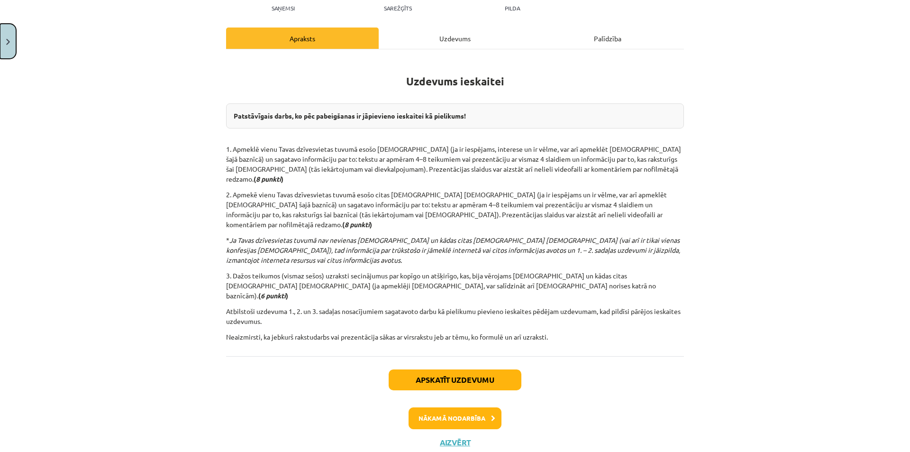
click at [0, 54] on button "Close" at bounding box center [8, 41] width 16 height 35
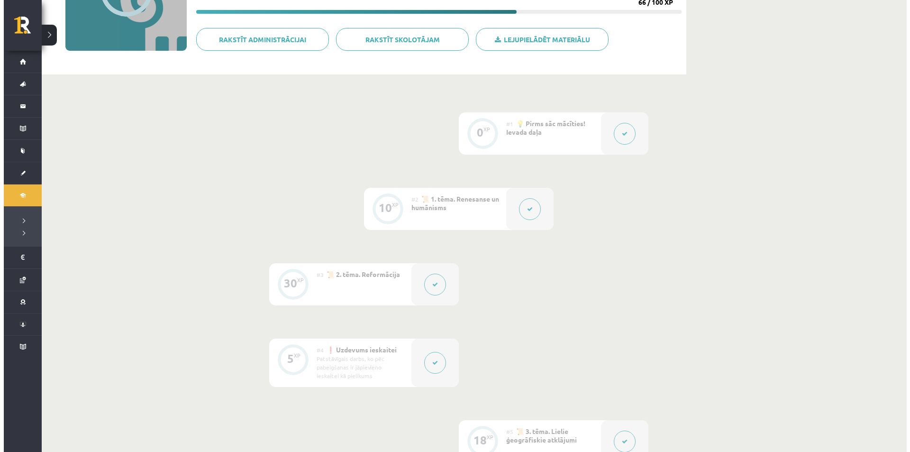
scroll to position [142, 0]
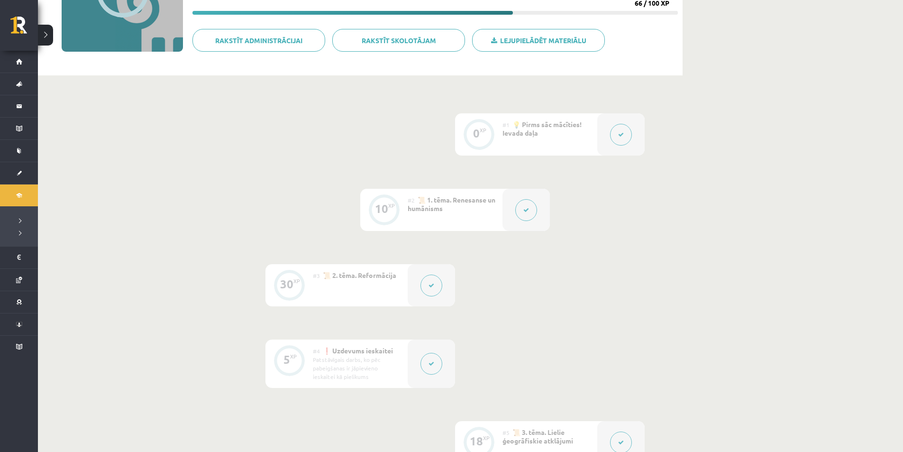
click at [522, 210] on button at bounding box center [526, 210] width 22 height 22
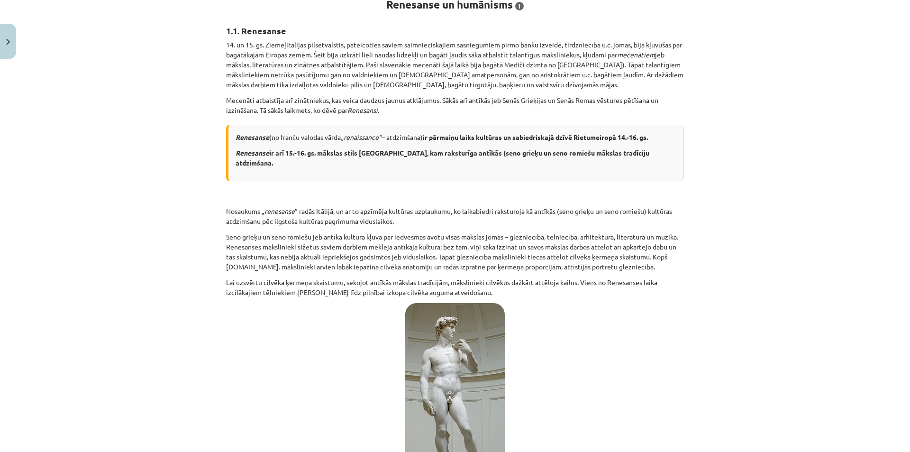
scroll to position [142, 0]
